Goal: Register for event/course

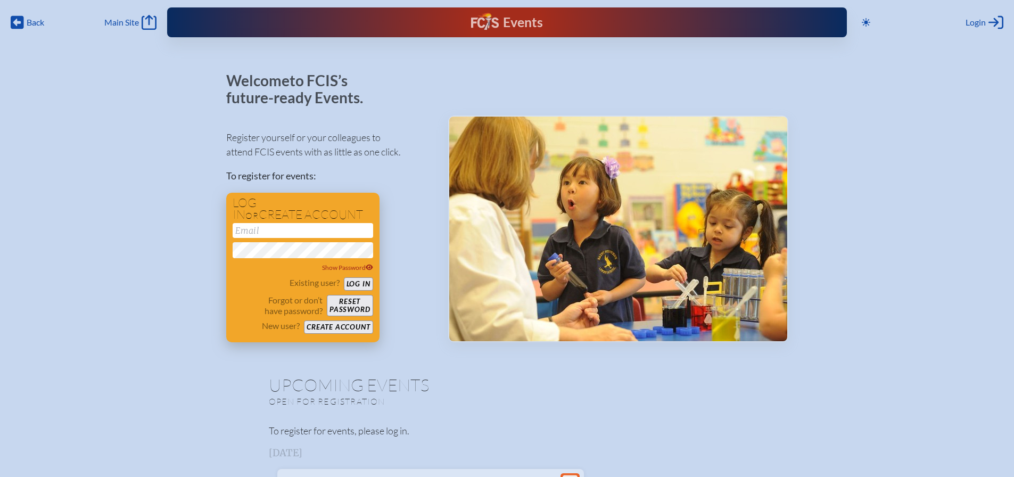
type input "[EMAIL_ADDRESS][DOMAIN_NAME]"
click at [366, 285] on button "Log in" at bounding box center [358, 283] width 29 height 13
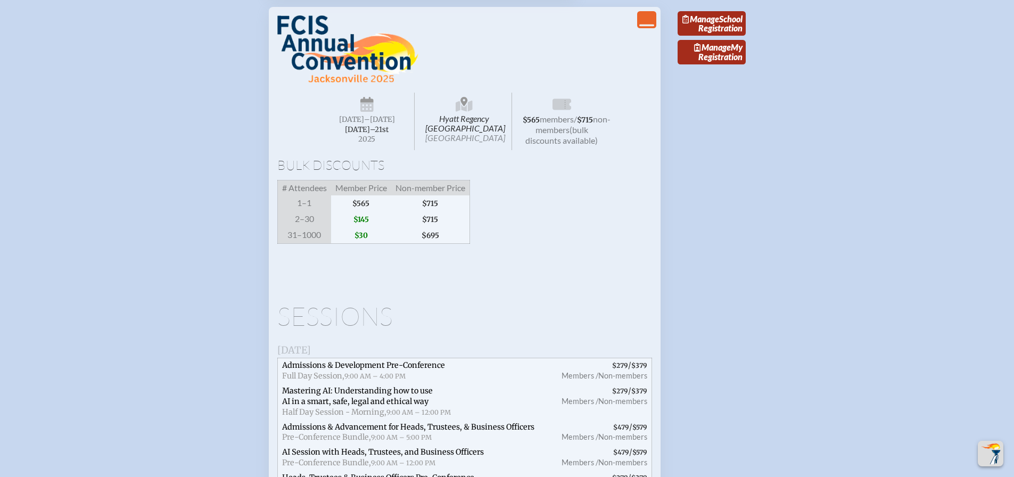
scroll to position [1638, 0]
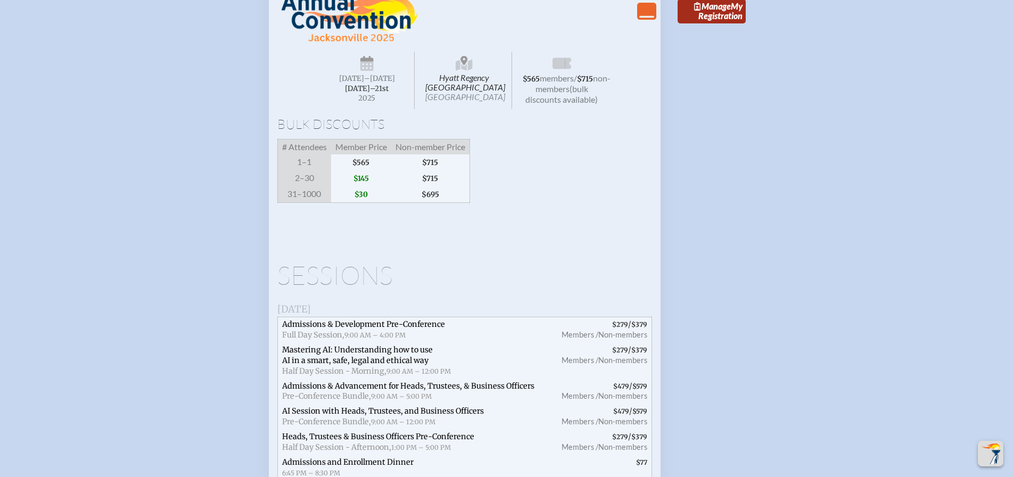
click at [518, 203] on div "Bulk Discounts # Attendees Member Price Non-member Price 1–1 $565 $715 2–30 $14…" at bounding box center [464, 160] width 375 height 85
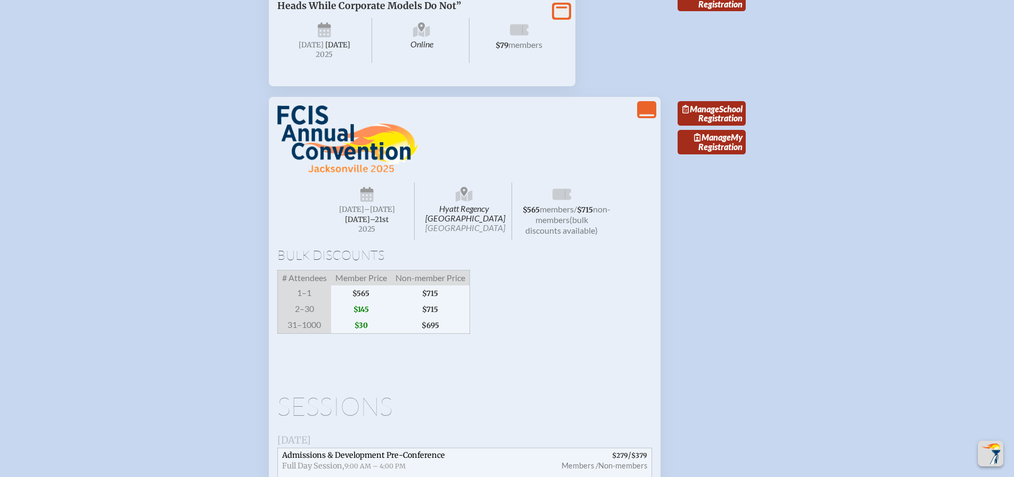
scroll to position [1462, 0]
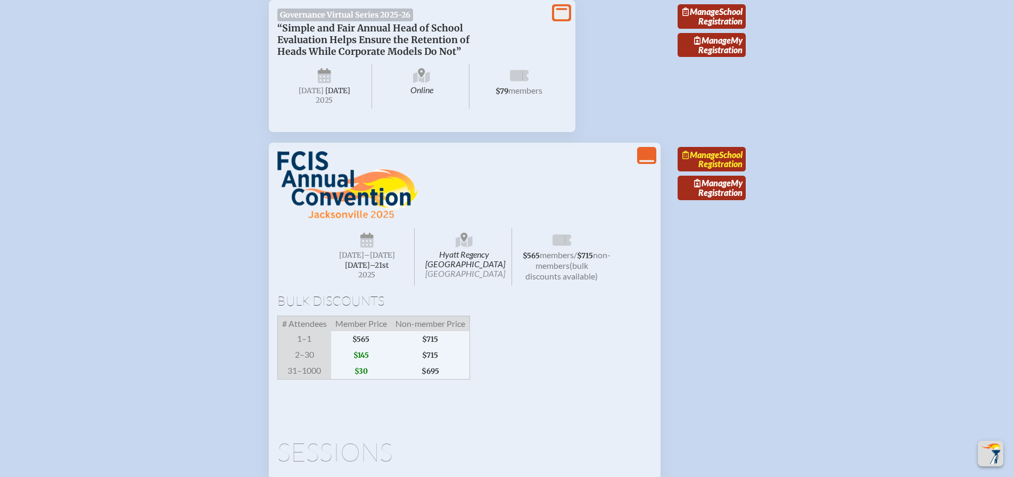
click at [725, 171] on link "Manage School Registration" at bounding box center [712, 159] width 68 height 24
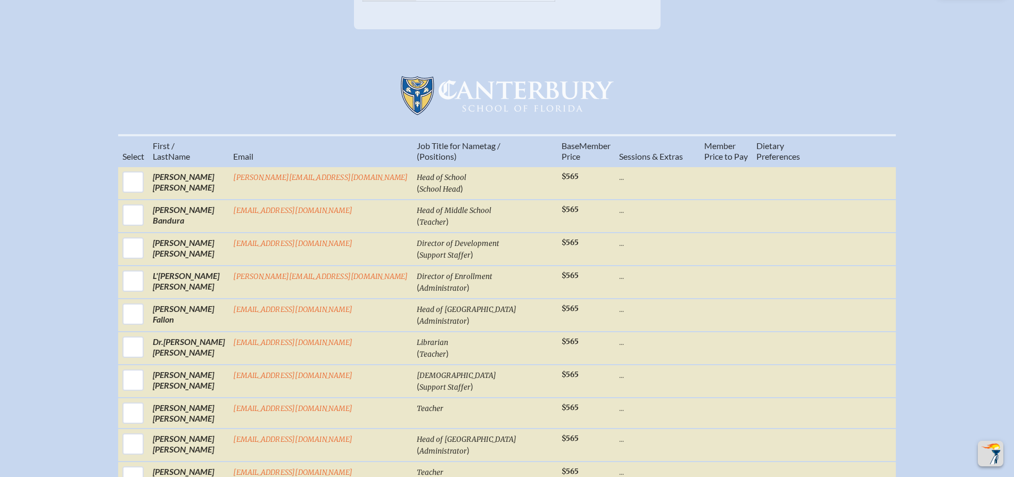
scroll to position [352, 0]
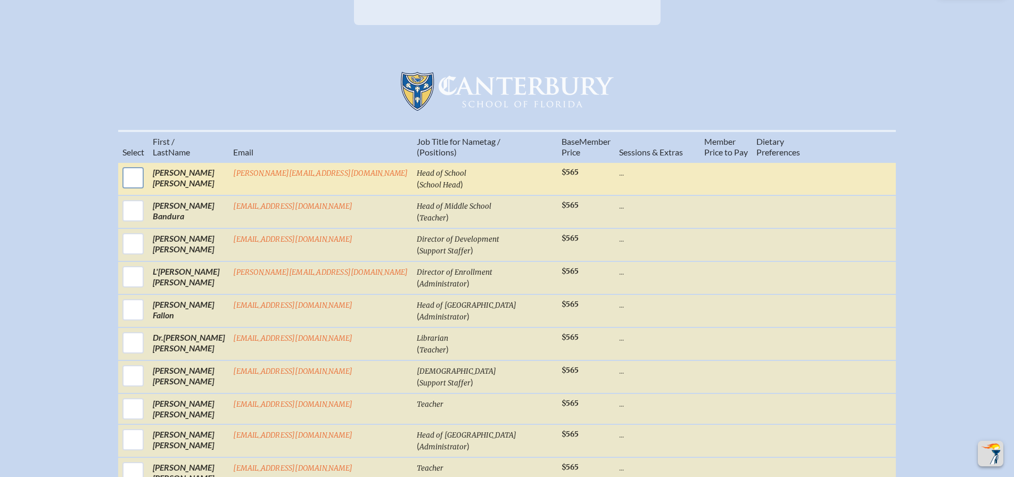
click at [146, 191] on input "checkbox" at bounding box center [133, 178] width 27 height 27
checkbox input "true"
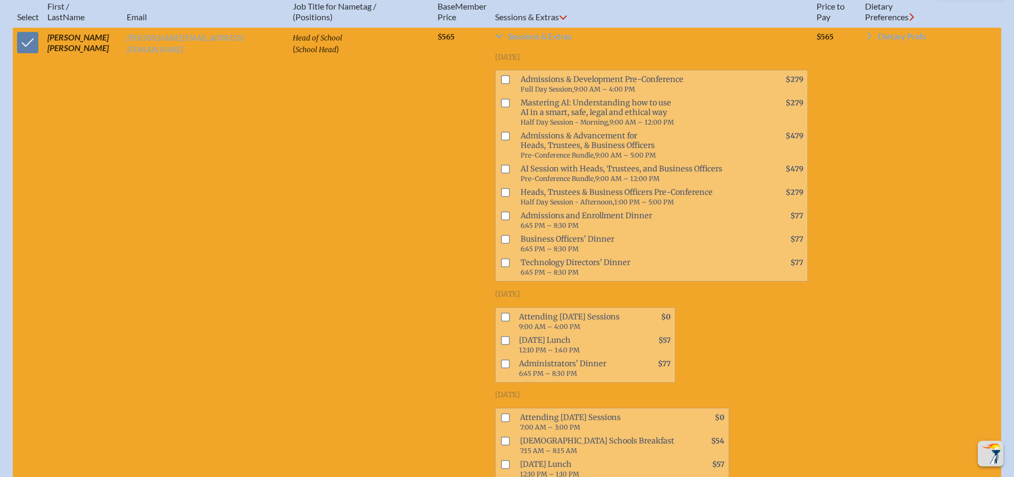
scroll to position [502, 0]
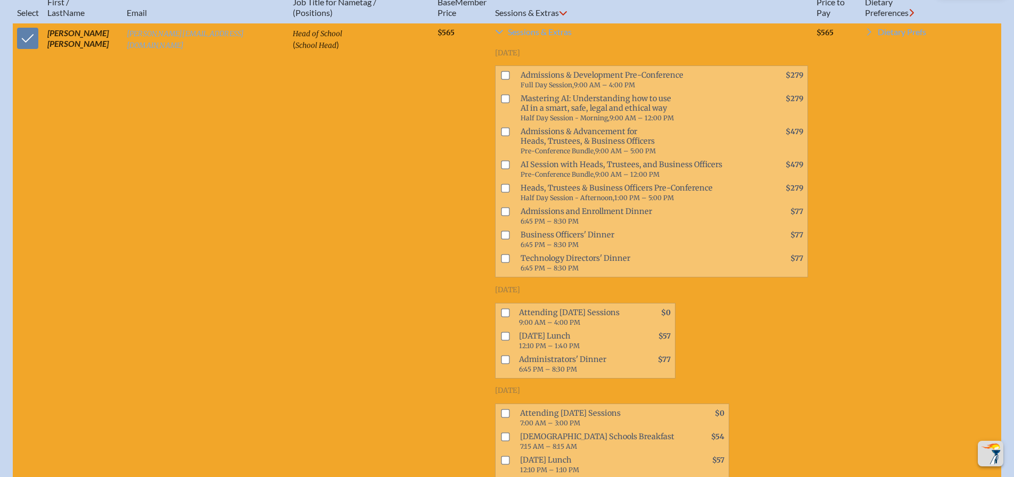
click at [501, 311] on input "checkbox" at bounding box center [505, 312] width 9 height 9
checkbox input "true"
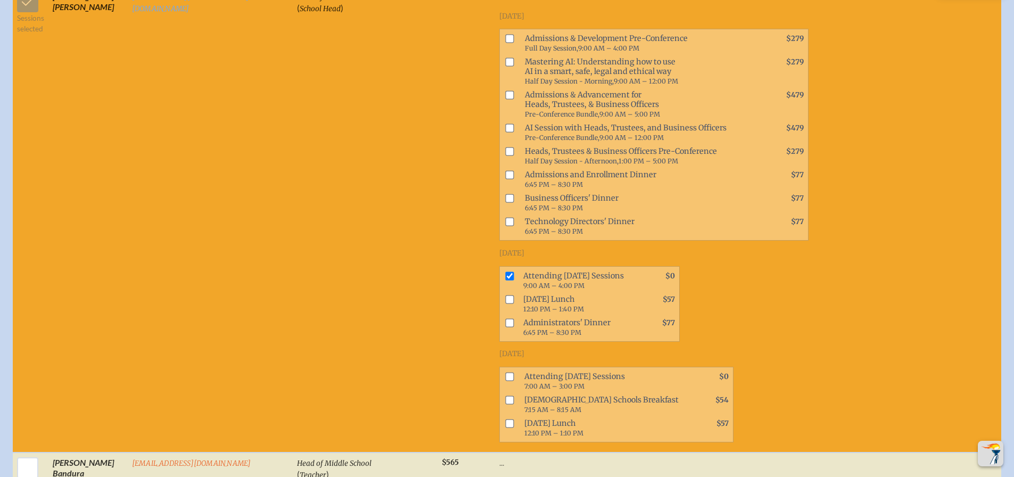
scroll to position [557, 0]
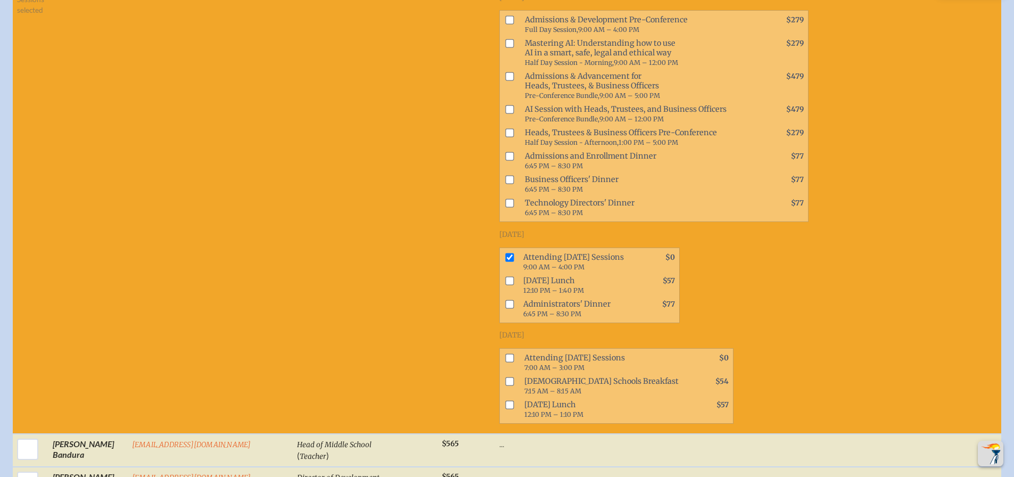
click at [505, 304] on input "checkbox" at bounding box center [509, 304] width 9 height 9
checkbox input "true"
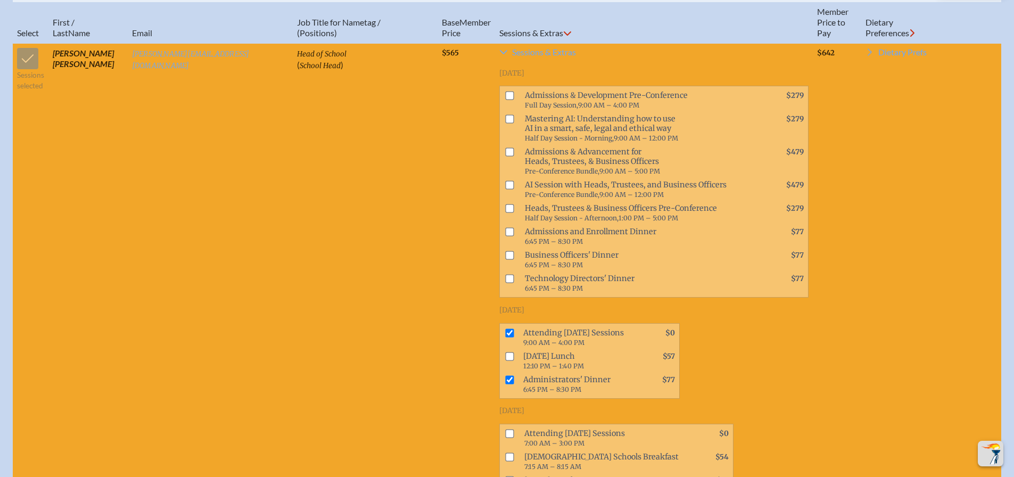
scroll to position [534, 0]
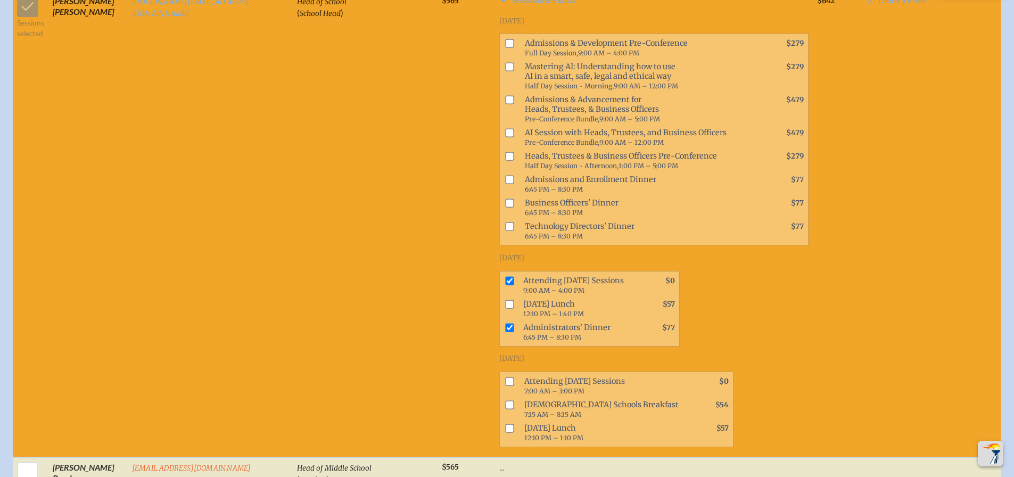
click at [505, 280] on input "checkbox" at bounding box center [509, 280] width 9 height 9
checkbox input "false"
click at [810, 360] on td "Sessions & Extras Wednesday, November 19th, 2025 Admissions & Development Pre-C…" at bounding box center [654, 224] width 318 height 466
click at [868, 364] on tr "Sessions selected Hollis Amley Lawson hamley@canterburyflorida.org Head of Scho…" at bounding box center [507, 224] width 989 height 466
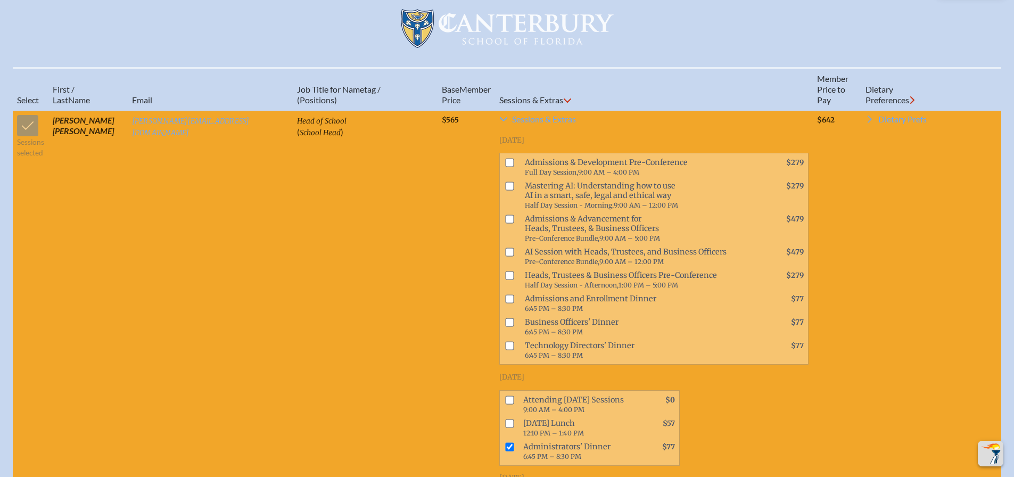
scroll to position [417, 0]
